Goal: Transaction & Acquisition: Purchase product/service

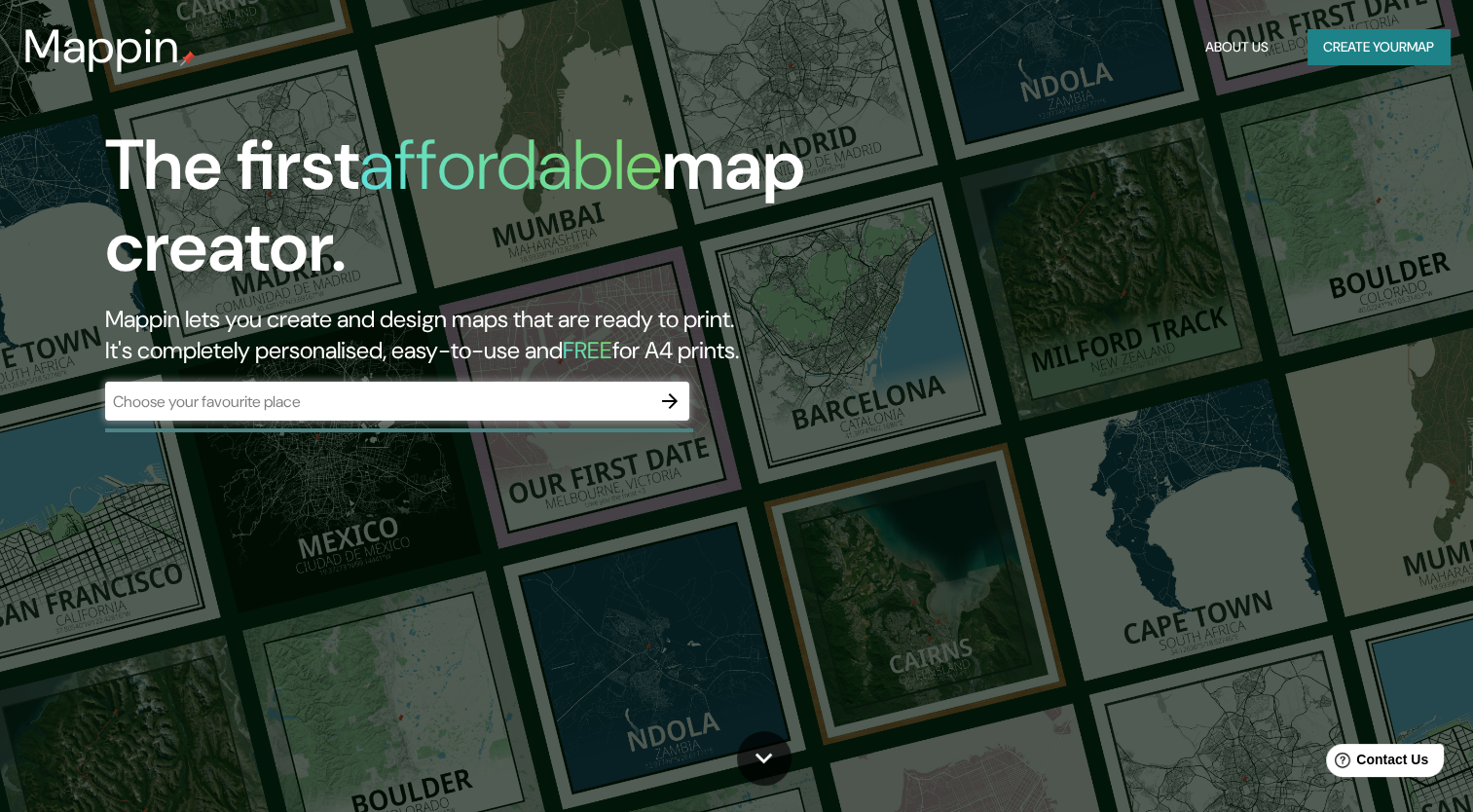
click at [545, 422] on div "​" at bounding box center [397, 403] width 584 height 43
click at [545, 412] on div "​" at bounding box center [397, 401] width 584 height 39
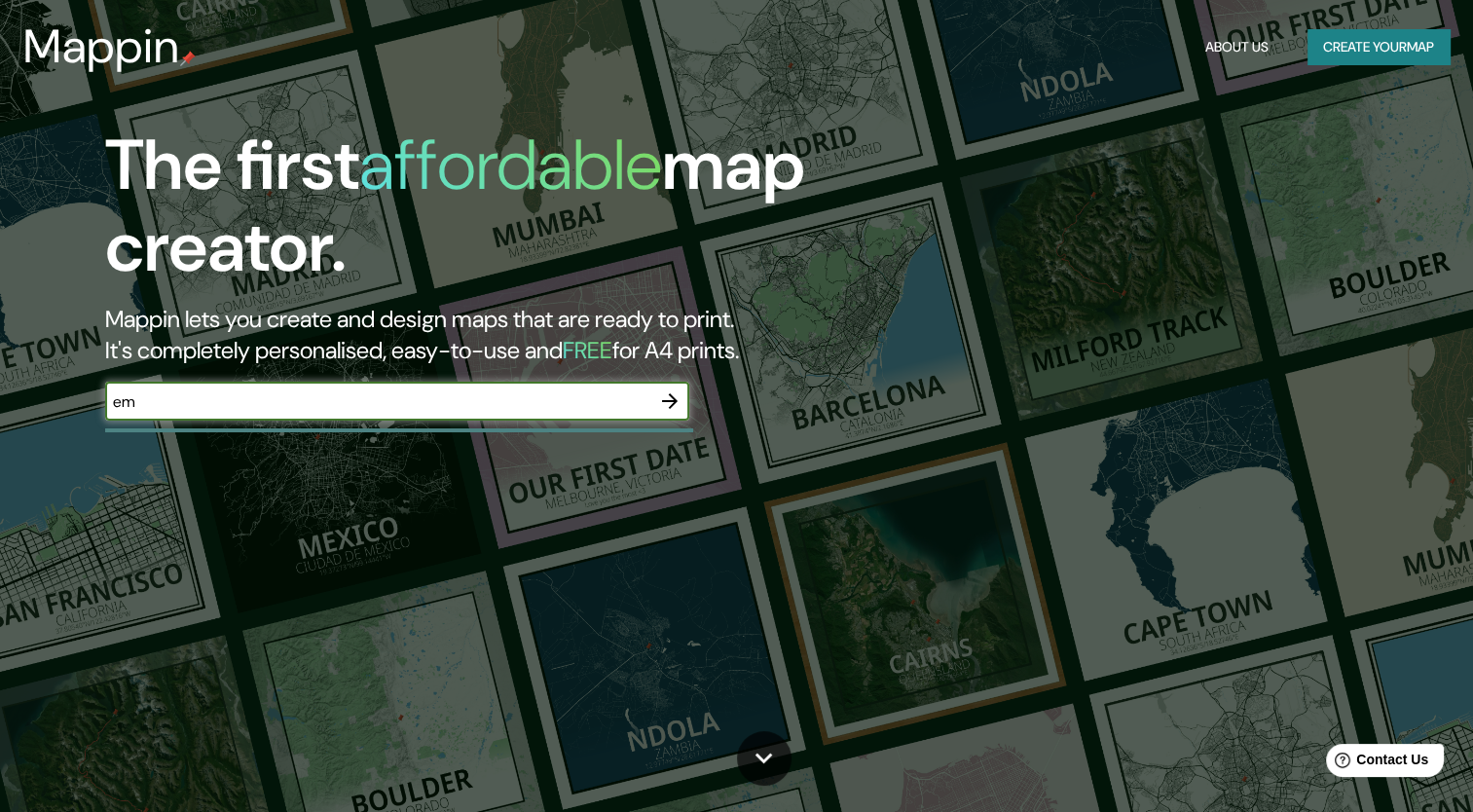
type input "e"
type input "encarnacion [GEOGRAPHIC_DATA]"
click at [661, 406] on icon "button" at bounding box center [670, 402] width 24 height 24
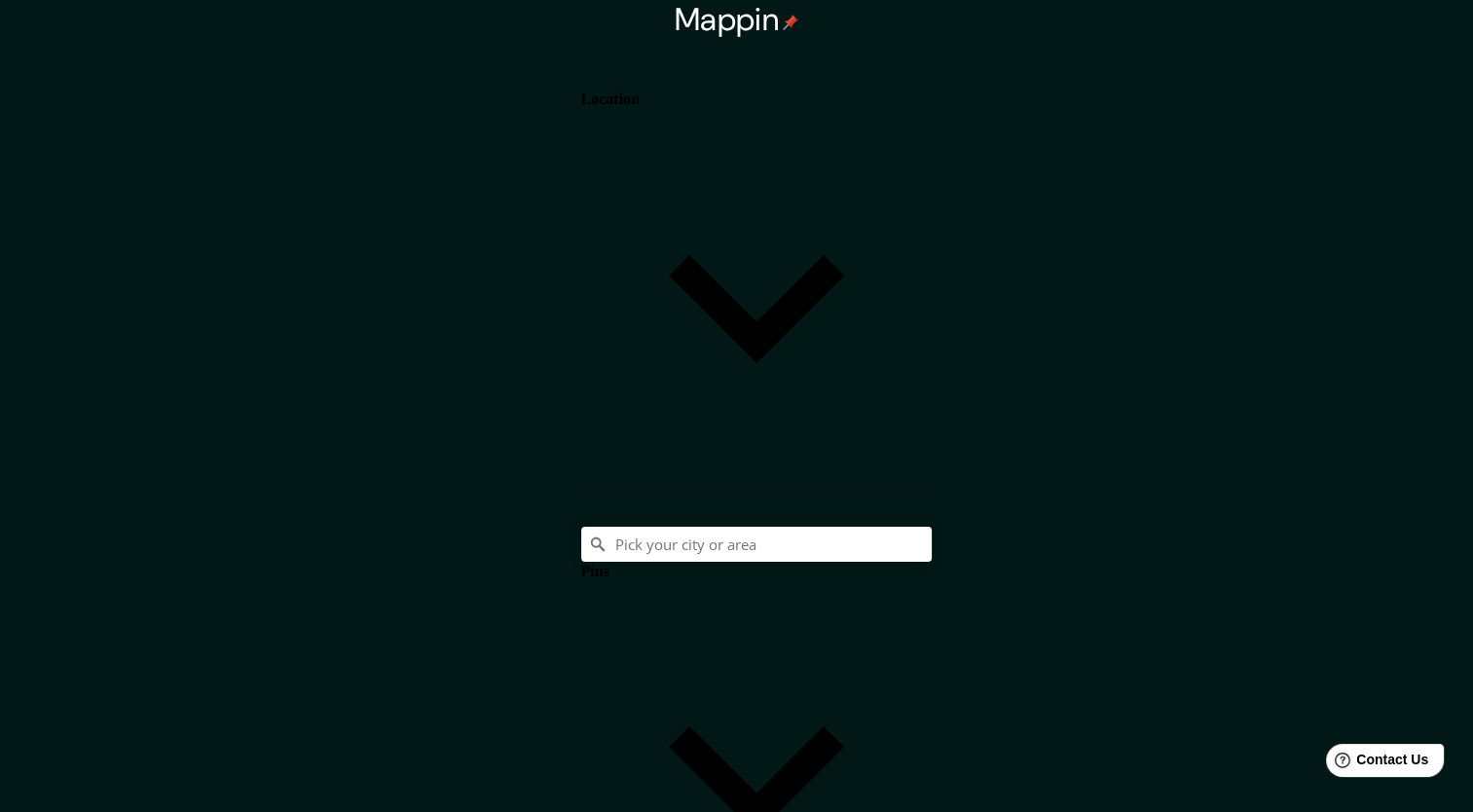
click at [639, 95] on h4 "Location" at bounding box center [609, 100] width 58 height 18
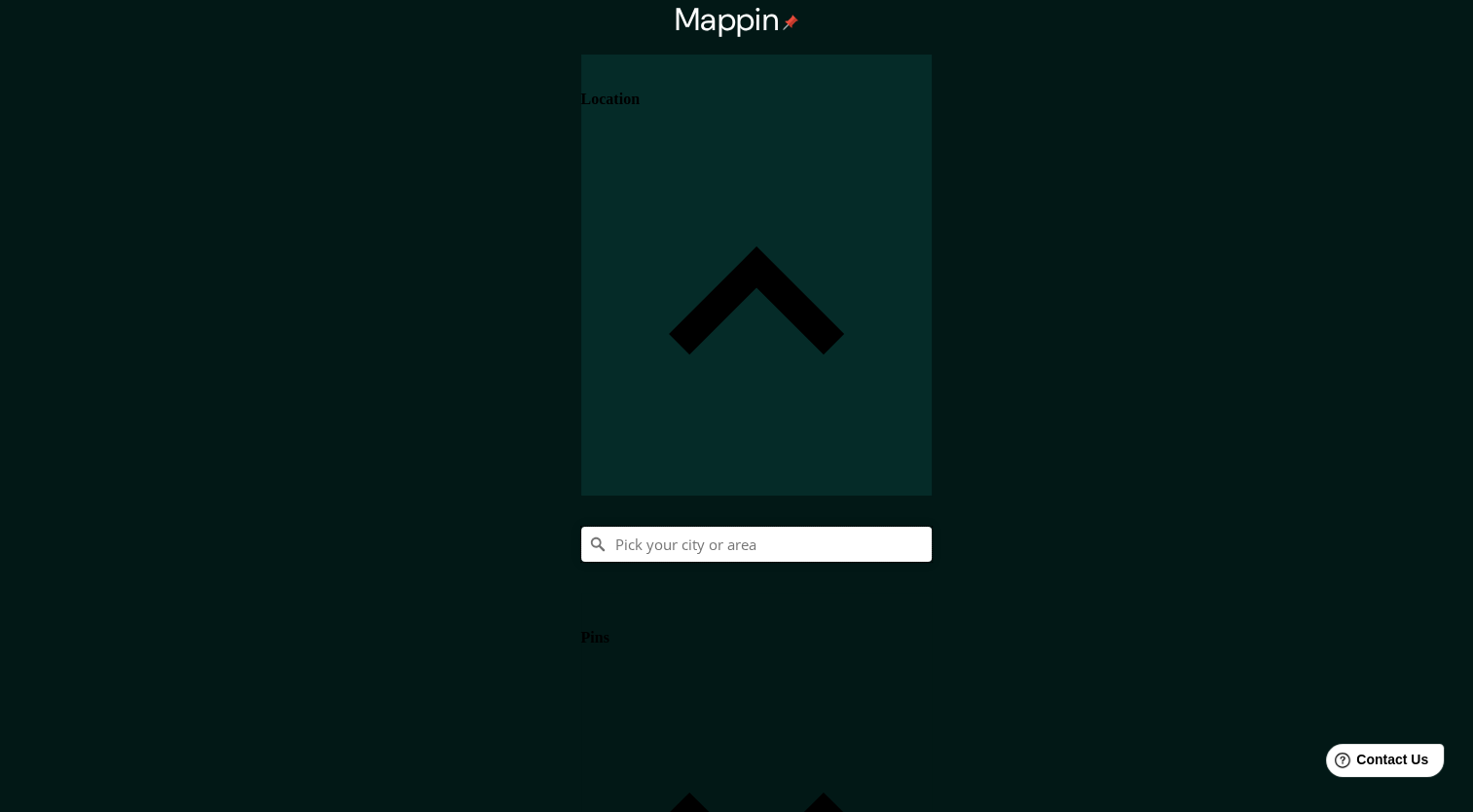
click at [932, 526] on input "Pick your city or area" at bounding box center [756, 543] width 350 height 35
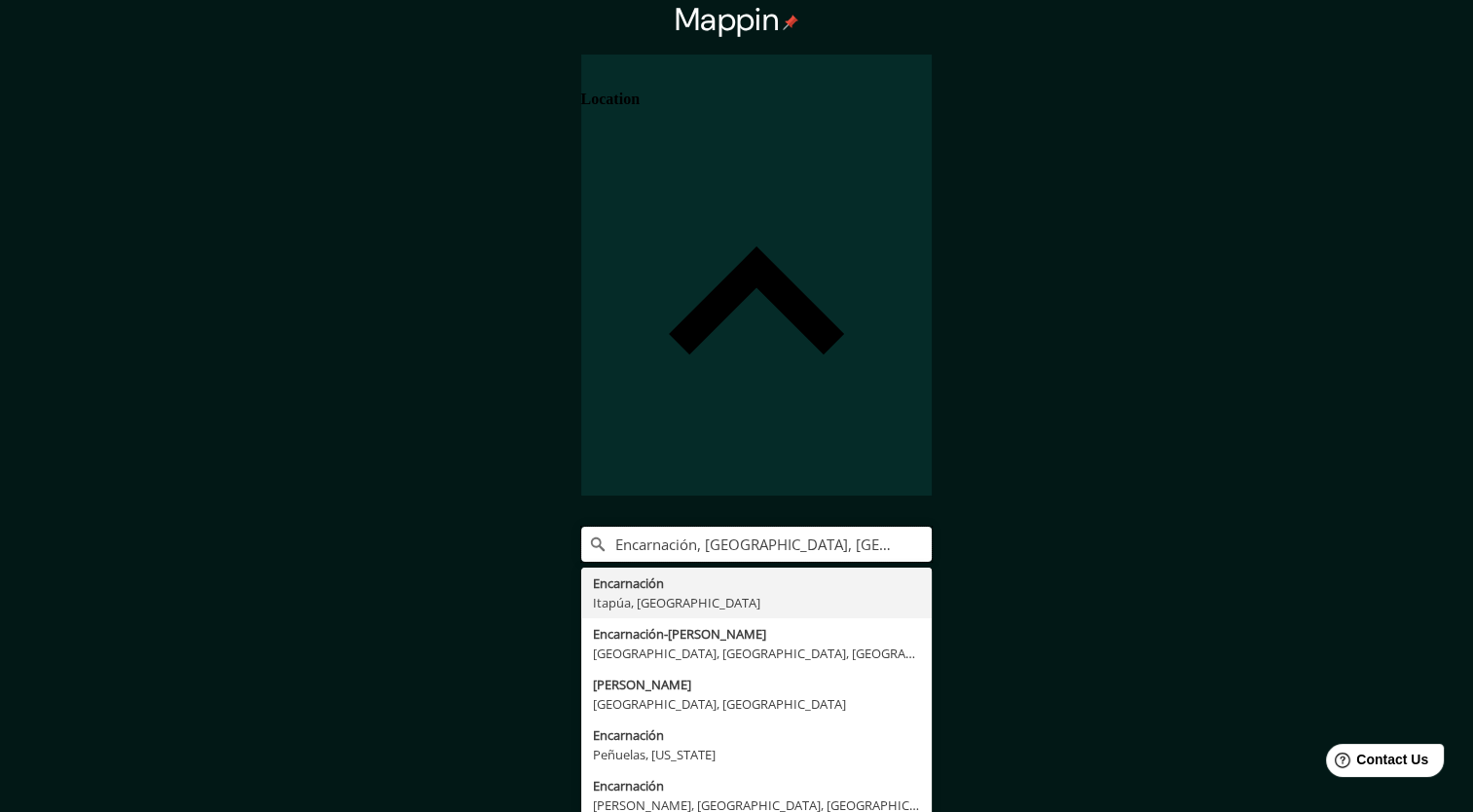
type input "Encarnación, [GEOGRAPHIC_DATA], [GEOGRAPHIC_DATA]"
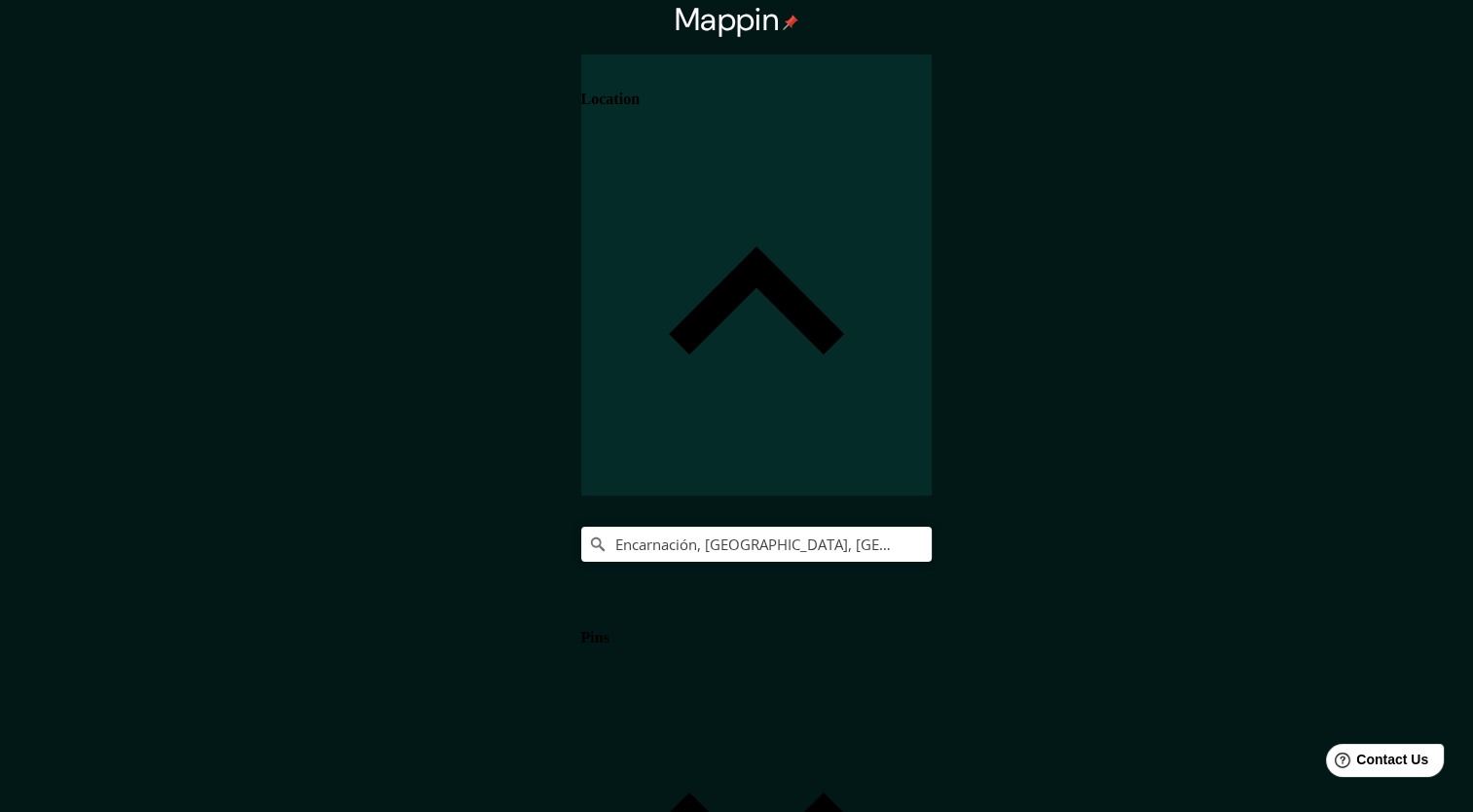
click at [609, 629] on h4 "Pins" at bounding box center [595, 638] width 29 height 18
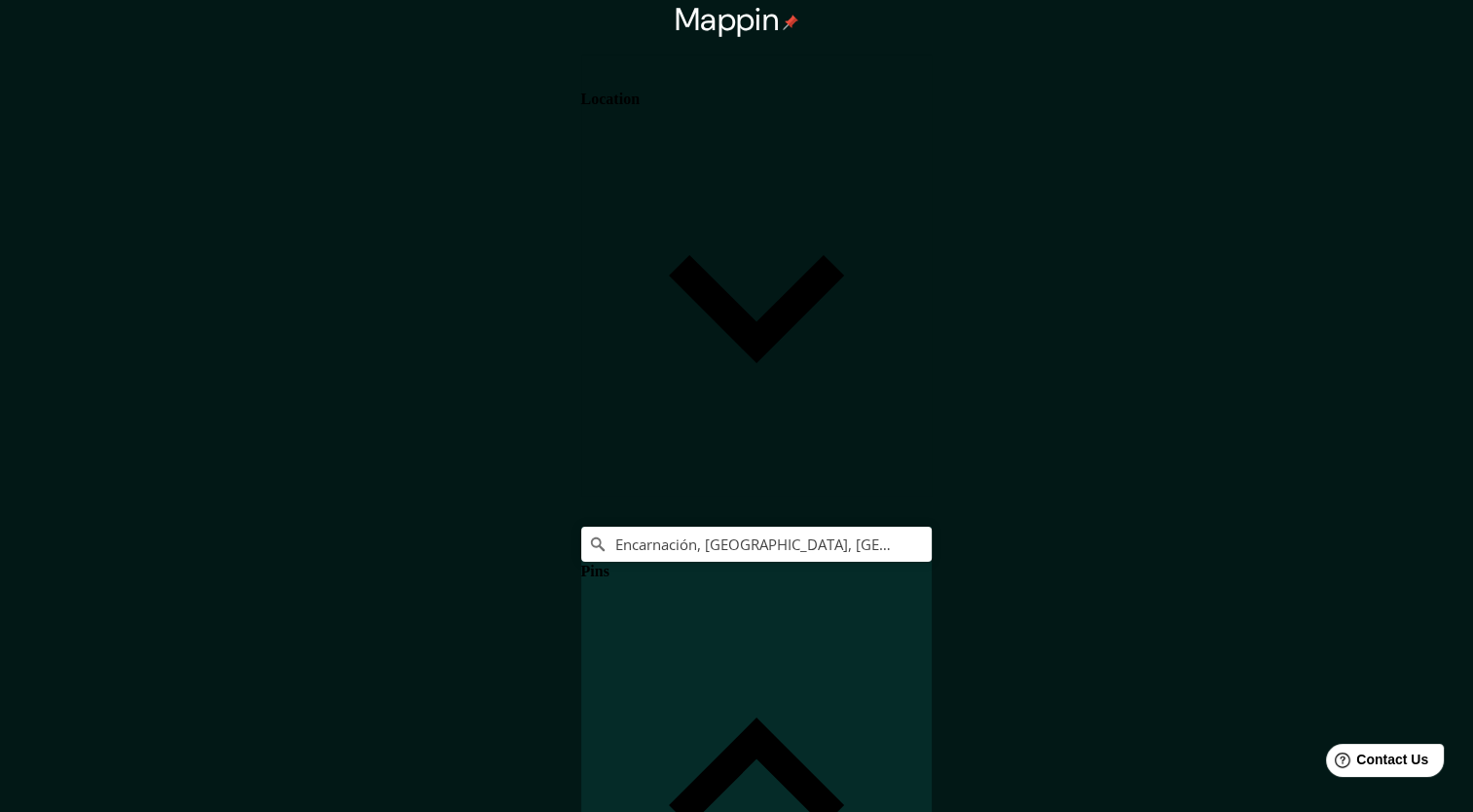
click at [932, 526] on div "Pins" at bounding box center [756, 747] width 350 height 441
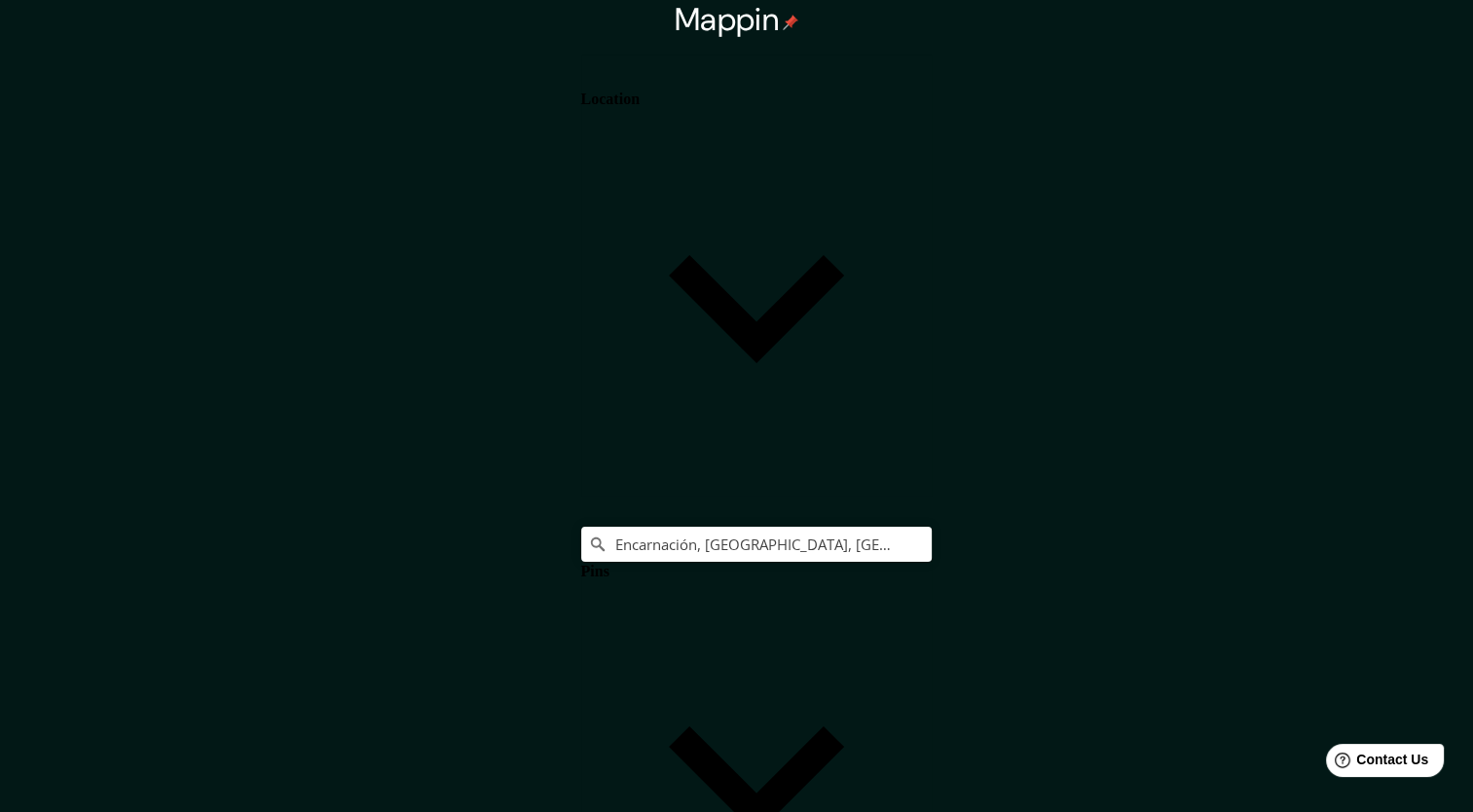
click at [639, 104] on h4 "Location" at bounding box center [609, 100] width 58 height 18
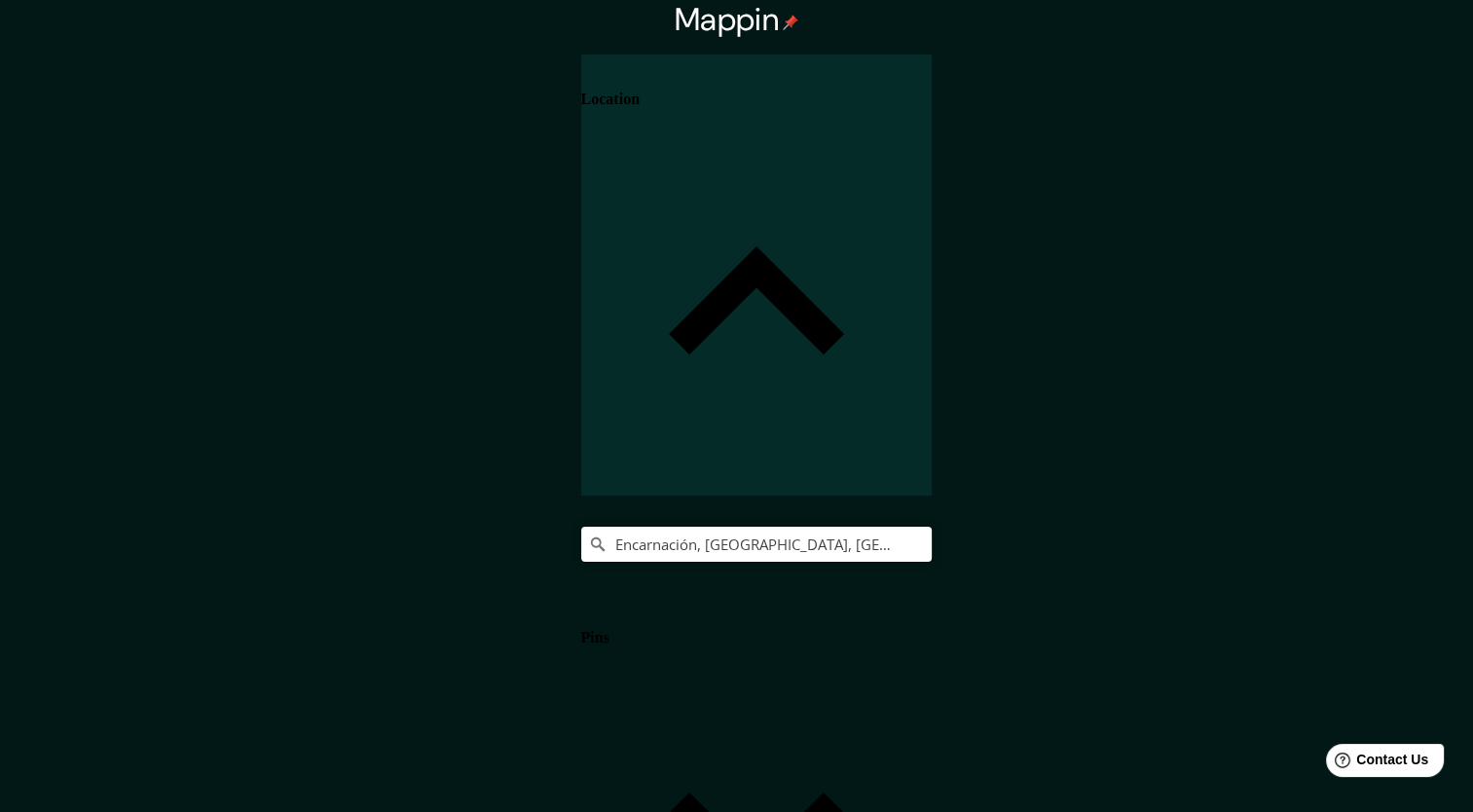
click at [639, 108] on h4 "Location" at bounding box center [609, 100] width 58 height 18
click at [932, 130] on icon at bounding box center [756, 305] width 350 height 350
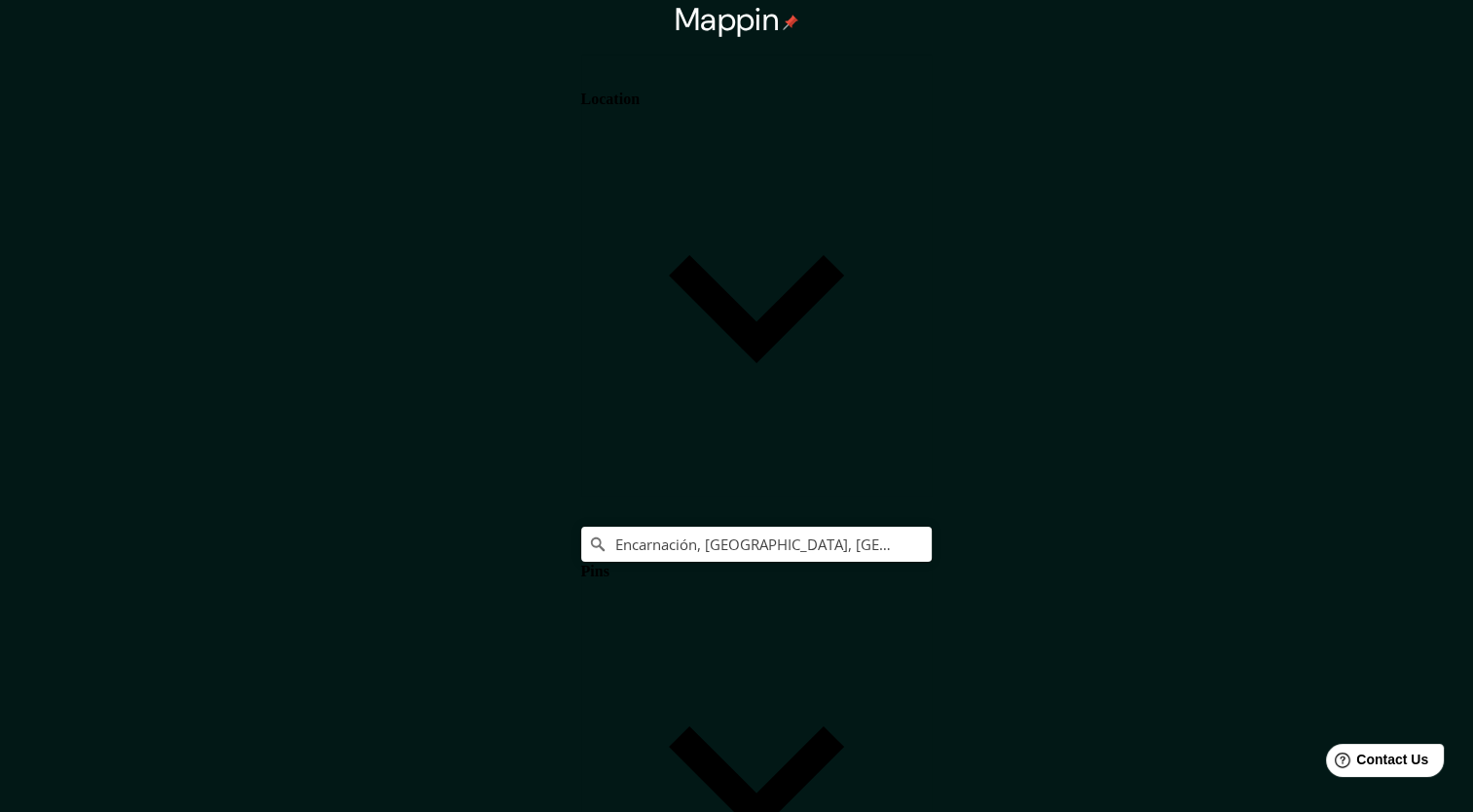
drag, startPoint x: 1231, startPoint y: 391, endPoint x: 1223, endPoint y: 400, distance: 12.0
